Goal: Task Accomplishment & Management: Use online tool/utility

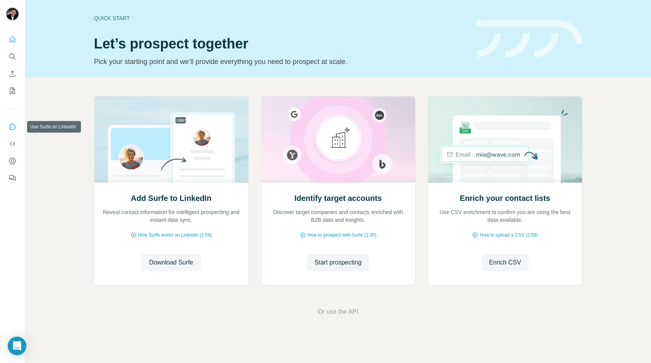
click at [10, 129] on icon "Use Surfe on LinkedIn" at bounding box center [13, 127] width 8 height 8
